Goal: Information Seeking & Learning: Learn about a topic

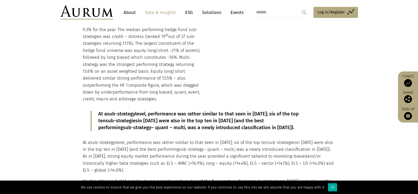
scroll to position [527, 0]
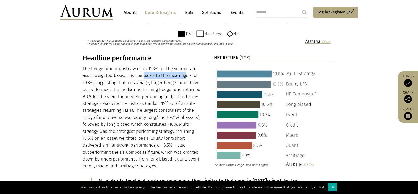
drag, startPoint x: 150, startPoint y: 70, endPoint x: 185, endPoint y: 70, distance: 34.5
click at [185, 70] on p "The hedge fund industry was up 11.3% for the year on an asset weighted basis. T…" at bounding box center [143, 117] width 120 height 104
click at [127, 77] on p "The hedge fund industry was up 11.3% for the year on an asset weighted basis. T…" at bounding box center [143, 117] width 120 height 104
drag, startPoint x: 108, startPoint y: 75, endPoint x: 163, endPoint y: 76, distance: 55.1
click at [163, 76] on p "The hedge fund industry was up 11.3% for the year on an asset weighted basis. T…" at bounding box center [143, 117] width 120 height 104
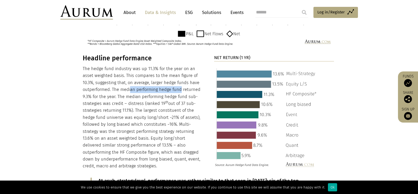
drag, startPoint x: 155, startPoint y: 84, endPoint x: 181, endPoint y: 84, distance: 25.3
click at [181, 84] on p "The hedge fund industry was up 11.3% for the year on an asset weighted basis. T…" at bounding box center [143, 117] width 120 height 104
click at [93, 92] on p "The hedge fund industry was up 11.3% for the year on an asset weighted basis. T…" at bounding box center [143, 117] width 120 height 104
drag, startPoint x: 99, startPoint y: 96, endPoint x: 108, endPoint y: 97, distance: 8.7
click at [108, 97] on p "The hedge fund industry was up 11.3% for the year on an asset weighted basis. T…" at bounding box center [143, 117] width 120 height 104
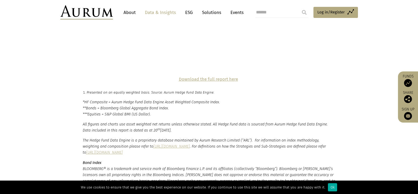
scroll to position [1222, 0]
